Goal: Transaction & Acquisition: Purchase product/service

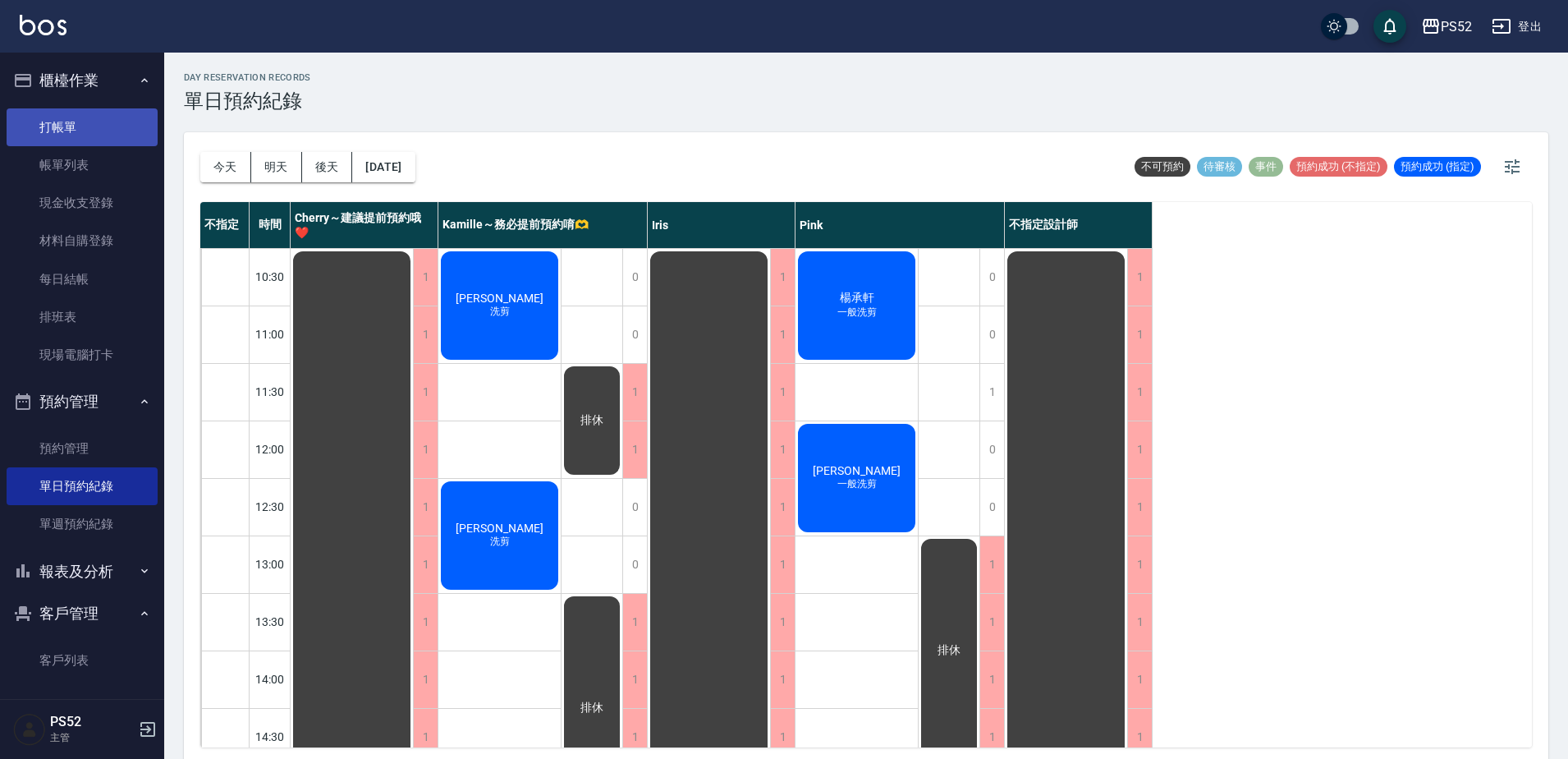
scroll to position [355, 0]
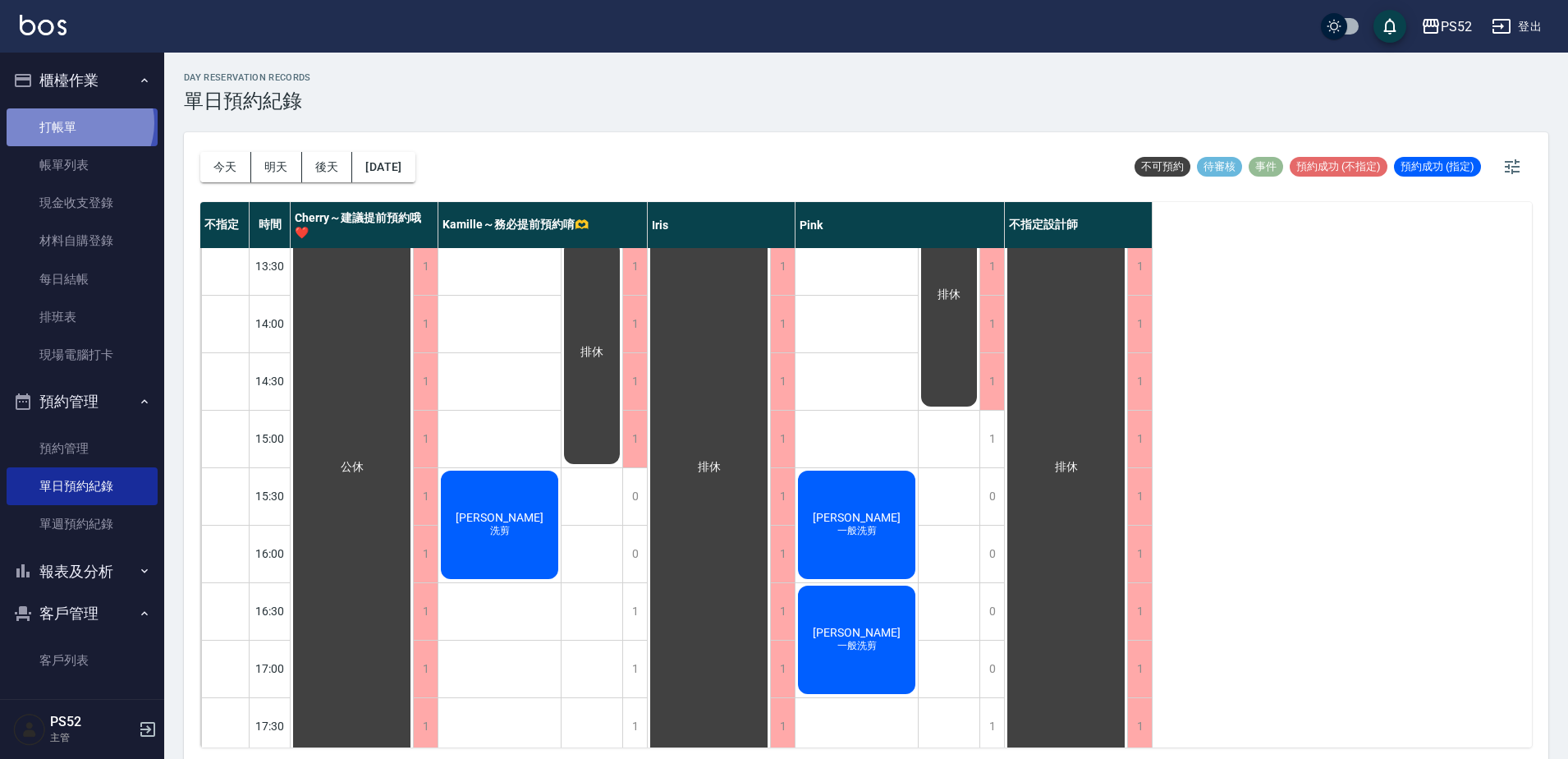
click at [77, 123] on link "打帳單" at bounding box center [82, 127] width 151 height 38
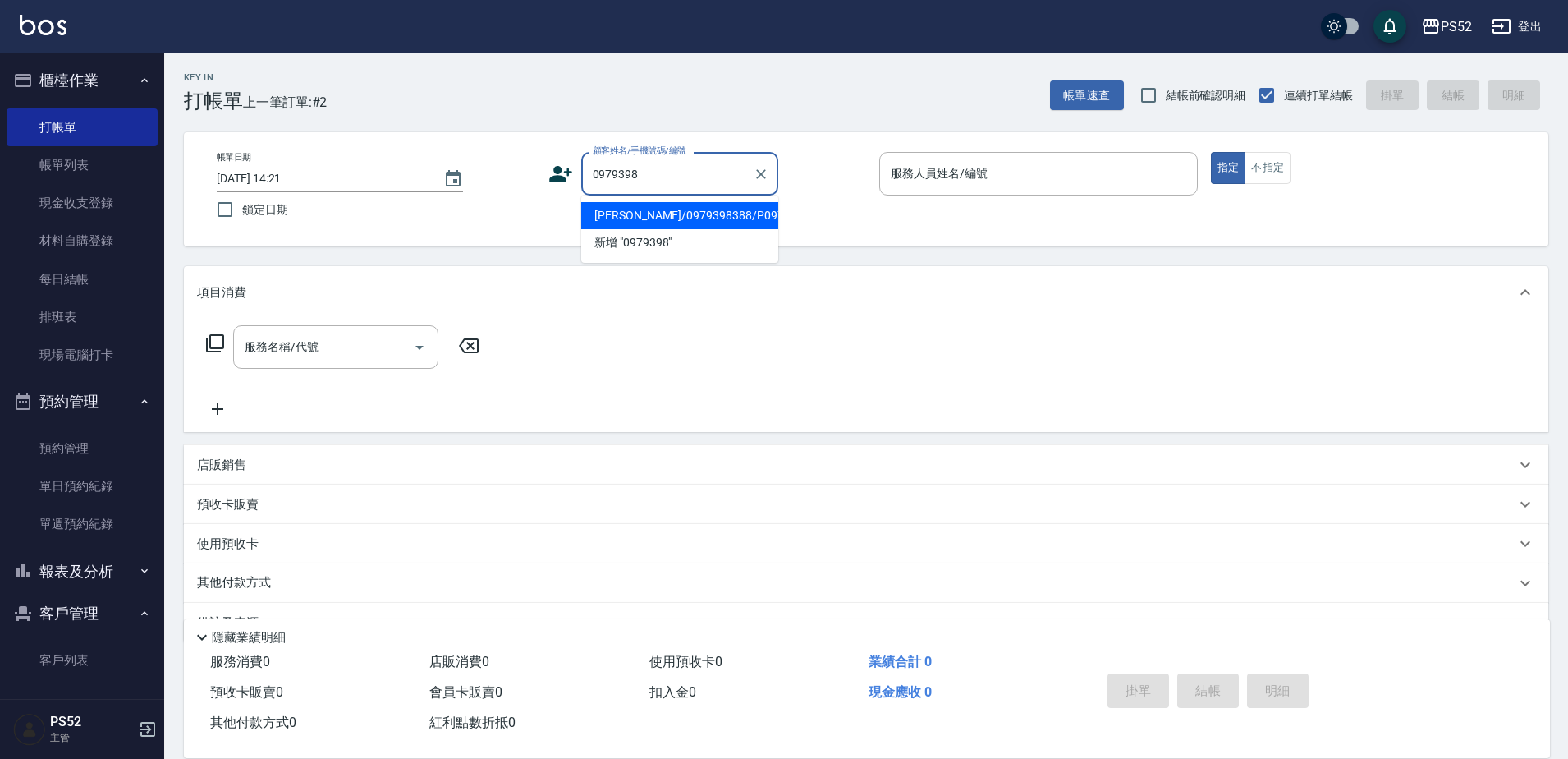
type input "[PERSON_NAME]/0979398388/P0979398388"
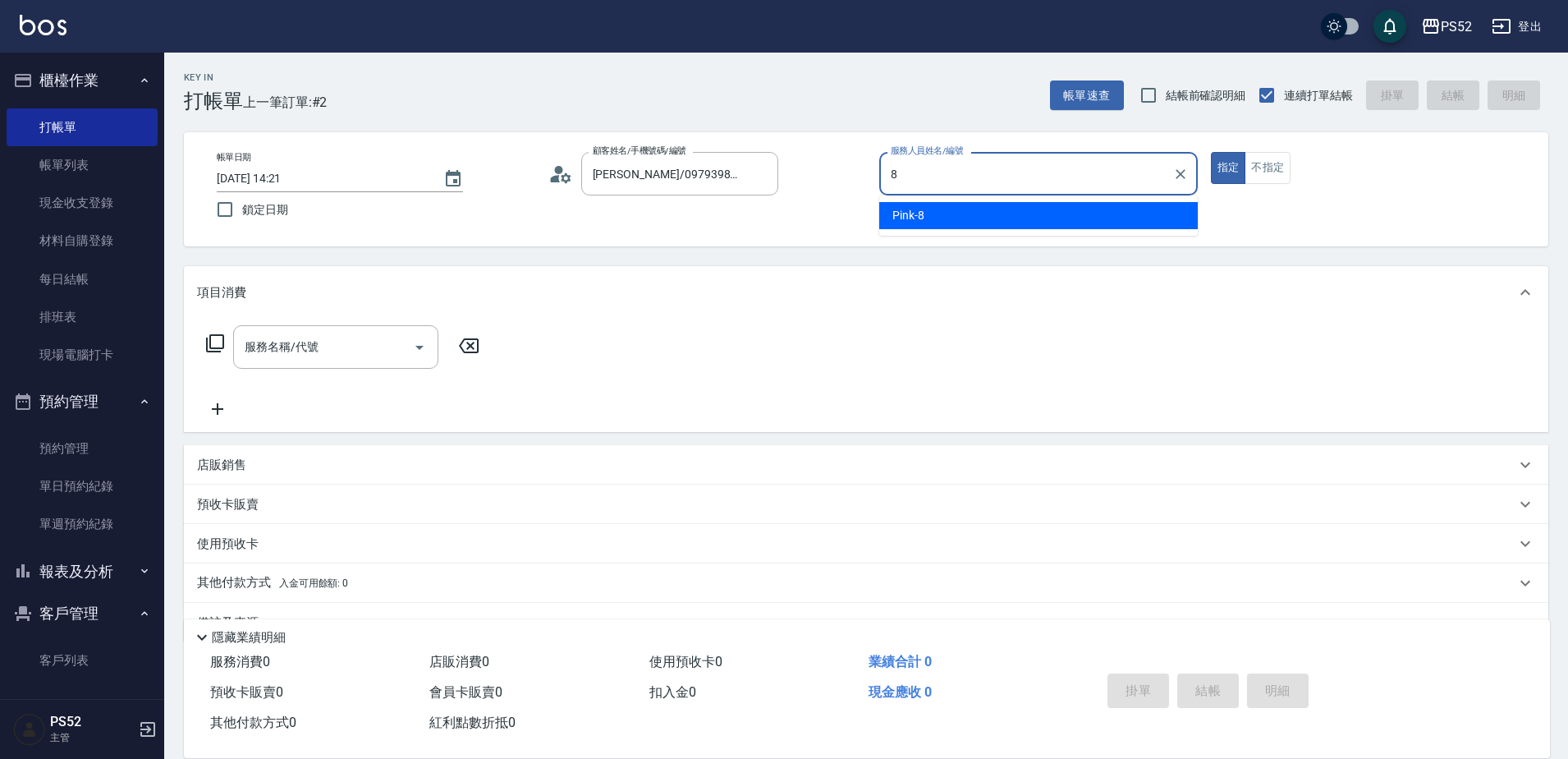
type input "8"
type button "true"
type input "Pink-8"
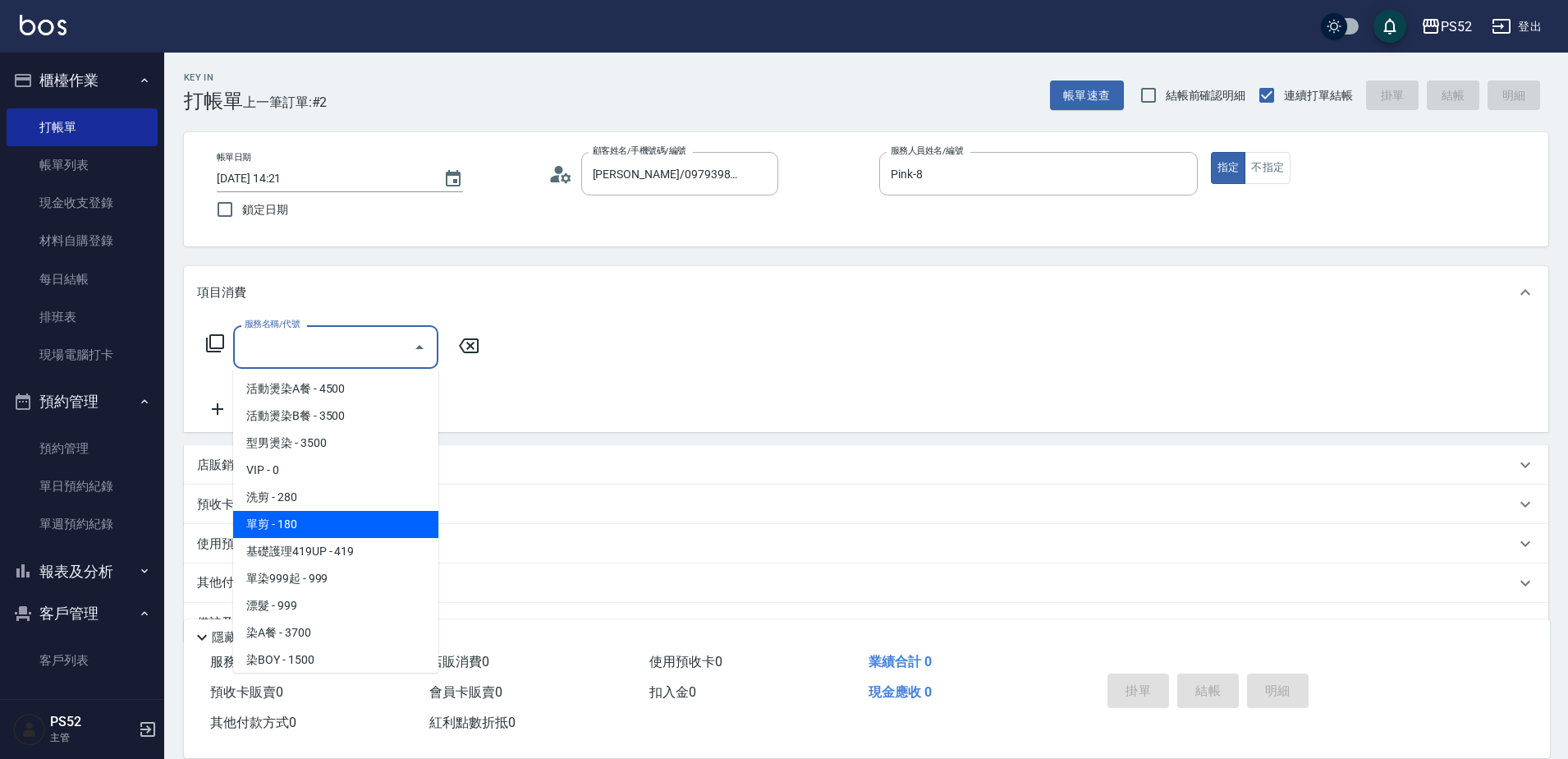
type input "單剪(C2)"
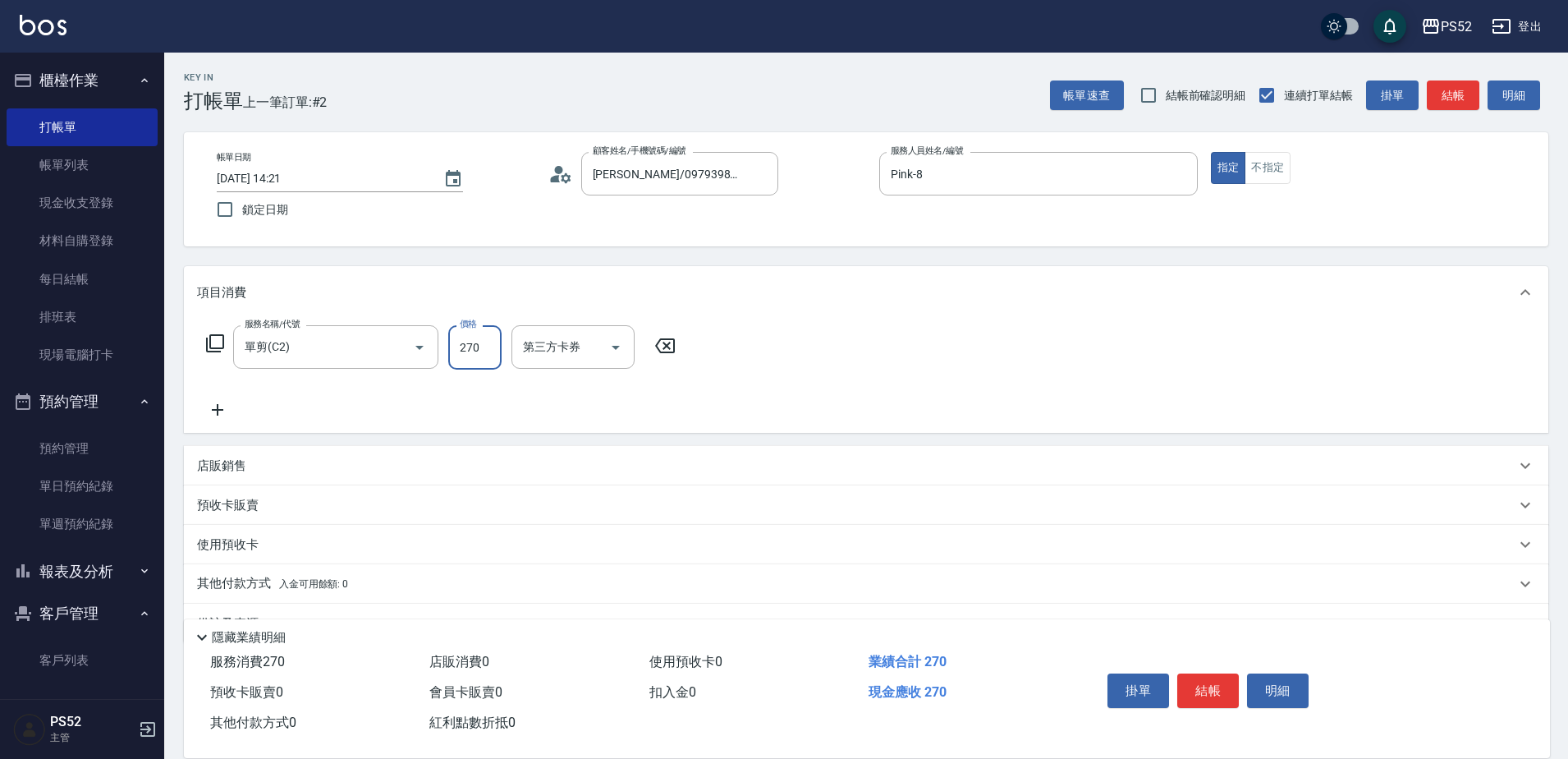
type input "270"
click at [1225, 674] on button "結帳" at bounding box center [1208, 691] width 61 height 34
